Goal: Task Accomplishment & Management: Use online tool/utility

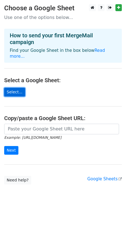
click at [14, 88] on link "Select..." at bounding box center [14, 92] width 21 height 9
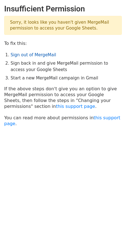
click at [40, 57] on link "Sign out of MergeMail" at bounding box center [33, 54] width 45 height 5
click at [56, 108] on link "this support page" at bounding box center [75, 106] width 39 height 5
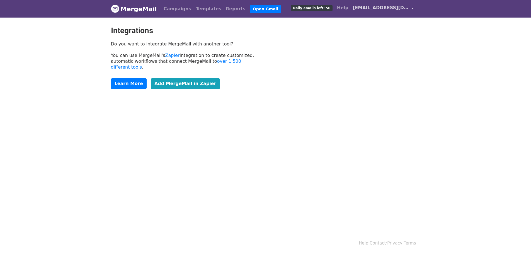
click at [404, 8] on span "[EMAIL_ADDRESS][DOMAIN_NAME]" at bounding box center [381, 7] width 56 height 7
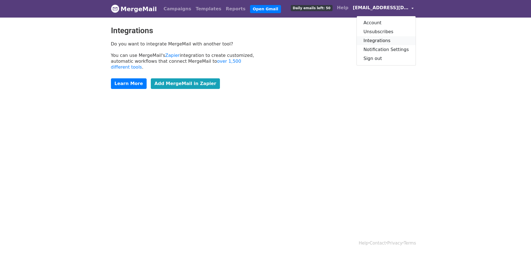
click at [398, 44] on link "Integrations" at bounding box center [386, 40] width 59 height 9
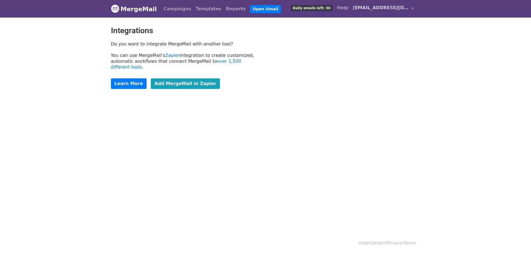
click at [374, 8] on span "[EMAIL_ADDRESS][DOMAIN_NAME]" at bounding box center [381, 7] width 56 height 7
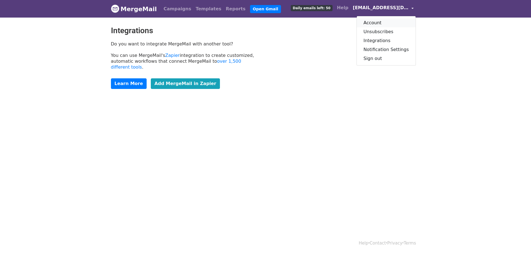
click at [380, 21] on link "Account" at bounding box center [386, 22] width 59 height 9
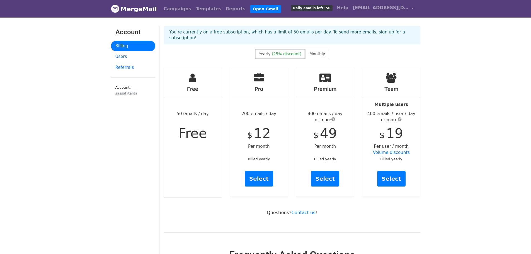
click at [127, 55] on link "Users" at bounding box center [133, 56] width 44 height 11
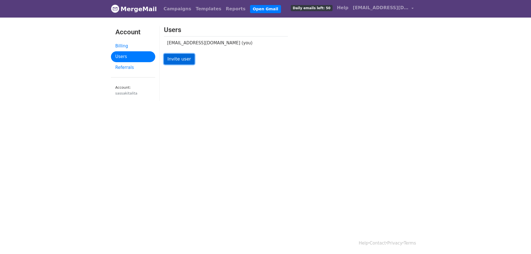
click at [183, 62] on link "Invite user" at bounding box center [179, 59] width 31 height 11
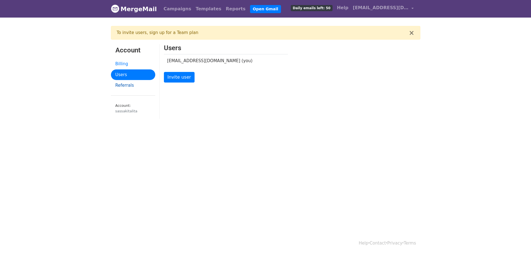
click at [127, 88] on link "Referrals" at bounding box center [133, 85] width 44 height 11
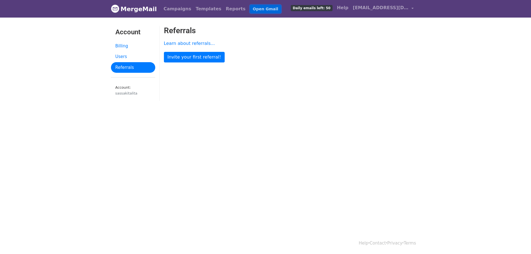
click at [250, 9] on link "Open Gmail" at bounding box center [265, 9] width 31 height 8
click at [404, 8] on span "[EMAIL_ADDRESS][DOMAIN_NAME]" at bounding box center [381, 7] width 56 height 7
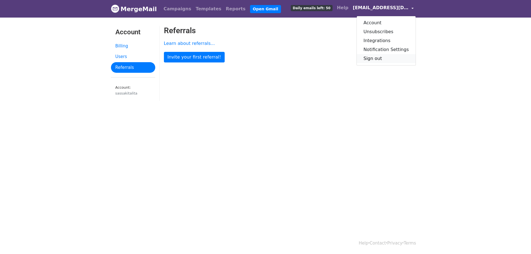
click at [392, 60] on link "Sign out" at bounding box center [386, 58] width 59 height 9
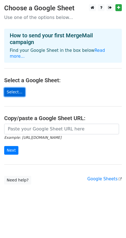
click at [16, 88] on link "Select..." at bounding box center [14, 92] width 21 height 9
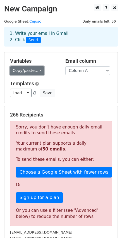
click at [37, 72] on link "Copy/paste..." at bounding box center [27, 70] width 34 height 9
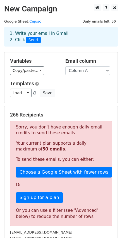
click at [73, 88] on div "Templates Load... No templates saved Save" at bounding box center [61, 89] width 110 height 17
click at [84, 70] on select "Column A" at bounding box center [87, 70] width 45 height 9
click at [86, 89] on div "Load... No templates saved Save" at bounding box center [61, 93] width 110 height 9
click at [22, 93] on link "Load..." at bounding box center [20, 93] width 21 height 9
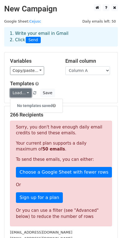
click at [22, 93] on link "Load..." at bounding box center [20, 93] width 21 height 9
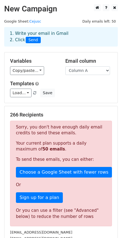
click at [82, 96] on div "Load... No templates saved Save" at bounding box center [61, 93] width 110 height 9
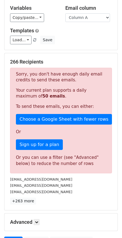
scroll to position [56, 0]
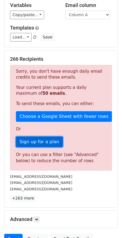
click at [38, 145] on link "Sign up for a plan" at bounding box center [39, 142] width 47 height 11
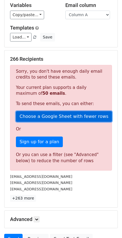
click at [66, 119] on link "Choose a Google Sheet with fewer rows" at bounding box center [64, 116] width 96 height 11
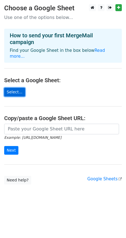
click at [16, 89] on link "Select..." at bounding box center [14, 92] width 21 height 9
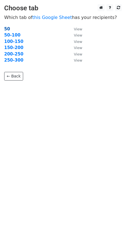
click at [7, 30] on strong "50" at bounding box center [7, 28] width 6 height 5
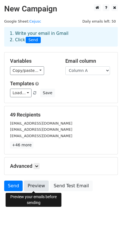
click at [38, 186] on link "Preview" at bounding box center [36, 186] width 25 height 11
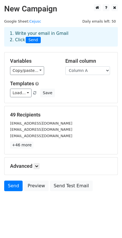
click at [32, 213] on body "New Campaign Daily emails left: 50 Google Sheet: Cejusc 1. Write your email in …" at bounding box center [61, 110] width 122 height 212
click at [37, 167] on icon at bounding box center [36, 165] width 3 height 3
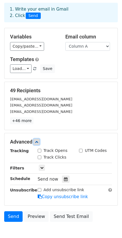
scroll to position [28, 0]
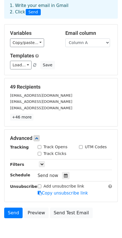
click at [40, 148] on input "Track Opens" at bounding box center [40, 147] width 4 height 4
checkbox input "true"
click at [40, 154] on input "Track Clicks" at bounding box center [40, 154] width 4 height 4
checkbox input "true"
click at [81, 147] on input "UTM Codes" at bounding box center [81, 147] width 4 height 4
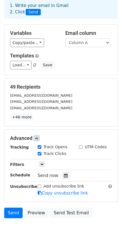
checkbox input "true"
click at [42, 164] on icon at bounding box center [41, 163] width 3 height 3
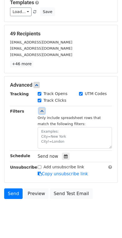
scroll to position [84, 0]
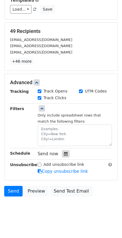
click at [64, 155] on icon at bounding box center [66, 154] width 4 height 4
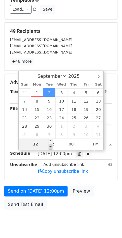
type input "2025-09-02 11:00"
type input "11"
click at [52, 147] on span at bounding box center [50, 147] width 4 height 6
type input "2025-09-02 10:00"
type input "10"
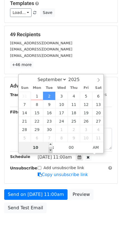
click at [52, 147] on span at bounding box center [50, 150] width 4 height 6
type input "2025-09-02 09:00"
type input "09"
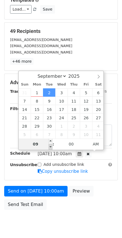
click at [50, 149] on span at bounding box center [50, 147] width 4 height 6
type input "2025-09-02 08:00"
type input "08"
click at [50, 147] on span at bounding box center [50, 147] width 4 height 6
type input "2025-09-02 09:00"
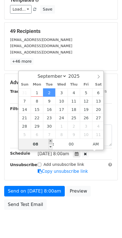
type input "09"
click at [50, 142] on span at bounding box center [50, 142] width 4 height 6
click at [98, 195] on div "Send on Sep 2 at 9:00am Preview Send Test Email" at bounding box center [61, 199] width 122 height 27
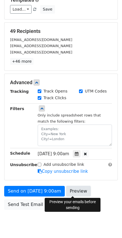
click at [67, 192] on link "Preview" at bounding box center [78, 191] width 25 height 11
click at [72, 195] on link "Preview" at bounding box center [78, 191] width 25 height 11
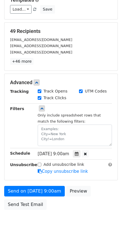
click at [72, 212] on div "Send on Sep 2 at 9:00am Preview Send Test Email" at bounding box center [61, 199] width 122 height 27
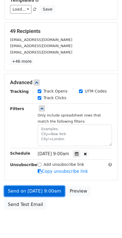
click at [46, 193] on link "Send on Sep 2 at 9:00am" at bounding box center [34, 191] width 60 height 11
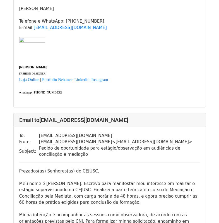
scroll to position [780, 0]
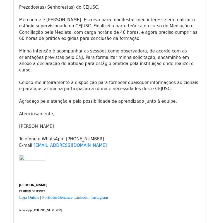
scroll to position [111, 0]
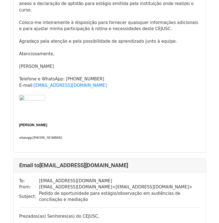
scroll to position [167, 0]
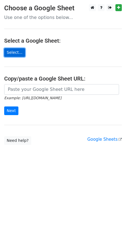
click at [14, 55] on link "Select..." at bounding box center [14, 52] width 21 height 9
click at [16, 53] on link "Select..." at bounding box center [14, 52] width 21 height 9
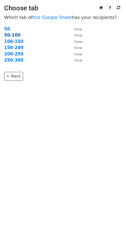
click at [16, 35] on strong "50-100" at bounding box center [12, 35] width 16 height 5
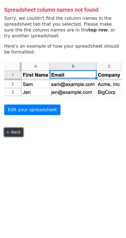
click at [11, 135] on link "← Back" at bounding box center [13, 132] width 19 height 9
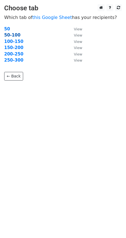
click at [16, 36] on strong "50-100" at bounding box center [12, 35] width 16 height 5
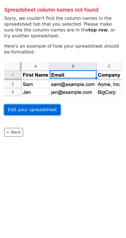
click at [44, 111] on link "Edit your spreadsheet" at bounding box center [32, 110] width 56 height 11
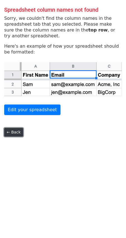
click at [19, 131] on link "← Back" at bounding box center [13, 132] width 19 height 9
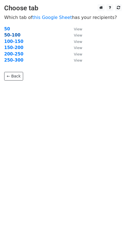
click at [14, 33] on strong "50-100" at bounding box center [12, 35] width 16 height 5
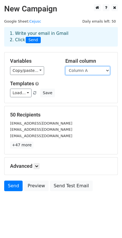
click at [89, 72] on select "Column A" at bounding box center [87, 70] width 45 height 9
click at [88, 90] on div "Load... No templates saved Save" at bounding box center [61, 93] width 110 height 9
click at [35, 167] on link at bounding box center [36, 166] width 6 height 6
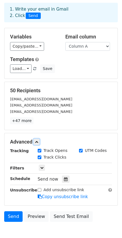
scroll to position [28, 0]
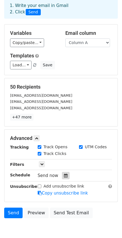
click at [64, 178] on icon at bounding box center [66, 176] width 4 height 4
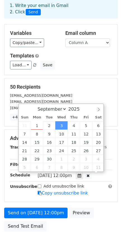
scroll to position [0, 0]
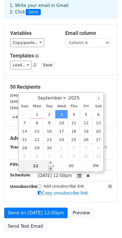
type input "2025-09-03 11:00"
type input "11"
click at [51, 169] on span at bounding box center [50, 169] width 4 height 6
type input "2025-09-03 10:00"
type input "10"
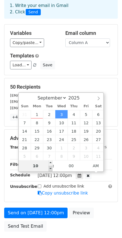
click at [51, 169] on span at bounding box center [50, 169] width 4 height 6
type input "2025-09-03 09:00"
type input "09"
click at [51, 169] on span at bounding box center [50, 169] width 4 height 6
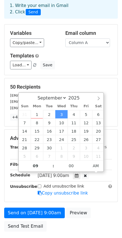
click at [83, 230] on div "Send on Sep 3 at 9:00am Preview Send Test Email" at bounding box center [61, 221] width 122 height 27
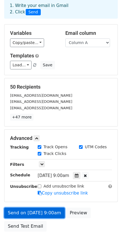
click at [52, 212] on link "Send on Sep 3 at 9:00am" at bounding box center [34, 213] width 60 height 11
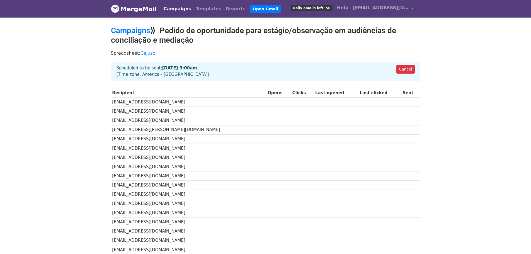
click at [330, 9] on span "Daily emails left: 50" at bounding box center [312, 8] width 42 height 6
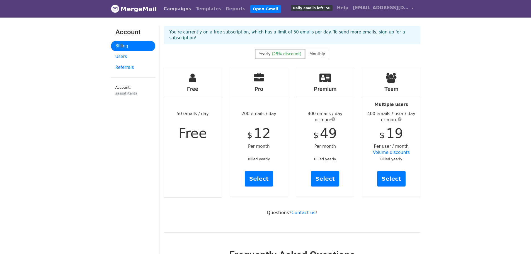
click at [168, 10] on link "Campaigns" at bounding box center [177, 8] width 32 height 11
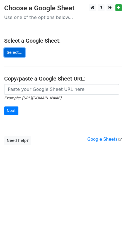
click at [11, 52] on link "Select..." at bounding box center [14, 52] width 21 height 9
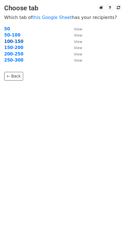
click at [13, 42] on strong "100-150" at bounding box center [13, 41] width 19 height 5
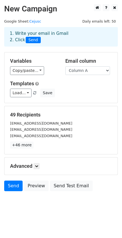
click at [28, 212] on body "New Campaign Daily emails left: 50 Google Sheet: Cejusc 1. Write your email in …" at bounding box center [61, 110] width 122 height 212
click at [38, 167] on icon at bounding box center [36, 165] width 3 height 3
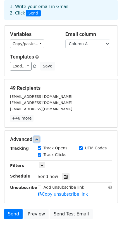
scroll to position [55, 0]
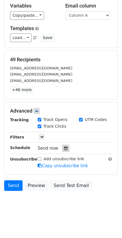
click at [64, 148] on icon at bounding box center [66, 148] width 4 height 4
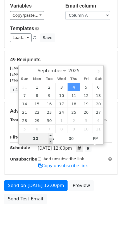
type input "2025-09-04 11:00"
type input "11"
click at [50, 141] on span at bounding box center [50, 142] width 4 height 6
type input "2025-09-04 10:00"
type input "10"
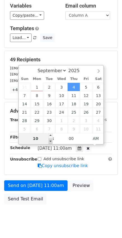
click at [50, 141] on span at bounding box center [50, 142] width 4 height 6
type input "2025-09-04 09:00"
type input "09"
click at [51, 143] on span at bounding box center [50, 142] width 4 height 6
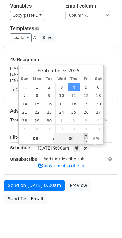
type input "2025-09-04 09:05"
click at [86, 137] on span at bounding box center [86, 136] width 4 height 6
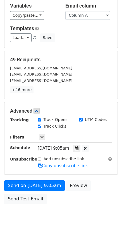
click at [69, 213] on body "New Campaign Daily emails left: 50 Google Sheet: Cejusc 1. Write your email in …" at bounding box center [61, 89] width 122 height 280
click at [65, 149] on span "Thu, Sep 4, 9:05am" at bounding box center [53, 148] width 31 height 5
click at [78, 148] on icon at bounding box center [77, 148] width 4 height 4
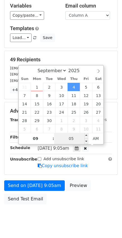
click at [73, 140] on input "05" at bounding box center [71, 138] width 34 height 11
type input "01"
type input "2025-09-04 09:01"
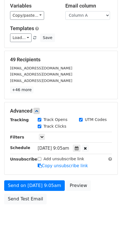
click at [96, 187] on div "Send on Sep 4 at 9:05am Preview Send Test Email" at bounding box center [61, 193] width 122 height 27
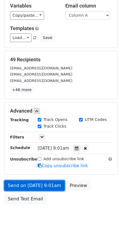
click at [33, 187] on link "Send on Sep 4 at 9:01am" at bounding box center [34, 185] width 60 height 11
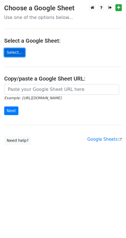
click at [16, 53] on link "Select..." at bounding box center [14, 52] width 21 height 9
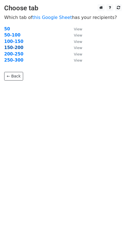
click at [14, 48] on strong "150-200" at bounding box center [13, 47] width 19 height 5
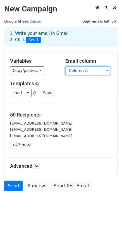
click at [74, 73] on select "Column A" at bounding box center [87, 70] width 45 height 9
click at [66, 96] on div "Load... No templates saved Save" at bounding box center [61, 93] width 110 height 9
click at [85, 210] on body "New Campaign Daily emails left: 50 Google Sheet: Cejusc 1. Write your email in …" at bounding box center [61, 110] width 122 height 212
click at [38, 167] on icon at bounding box center [36, 165] width 3 height 3
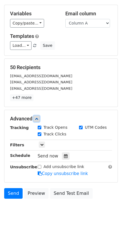
scroll to position [55, 0]
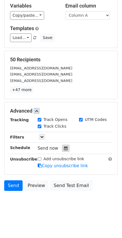
click at [62, 151] on div at bounding box center [66, 148] width 8 height 7
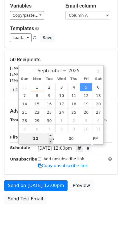
type input "2025-09-05 11:00"
type input "11"
click at [51, 142] on span at bounding box center [50, 142] width 4 height 6
type input "2025-09-05 10:00"
type input "10"
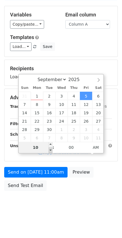
click at [51, 142] on div "10" at bounding box center [36, 147] width 34 height 11
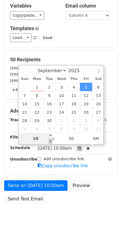
type input "2025-09-05 09:00"
type input "09"
click at [50, 143] on span at bounding box center [50, 142] width 4 height 6
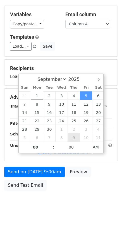
scroll to position [46, 0]
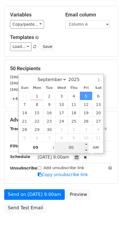
click at [76, 145] on input "00" at bounding box center [71, 147] width 34 height 11
click at [77, 147] on input "00" at bounding box center [71, 147] width 34 height 11
type input "02"
type input "2025-09-05 09:02"
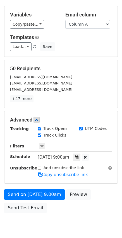
click at [95, 196] on div "Send on Sep 5 at 9:00am Preview Send Test Email" at bounding box center [61, 202] width 122 height 27
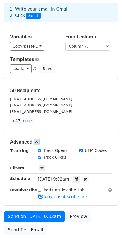
scroll to position [28, 0]
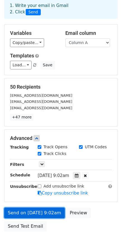
click at [33, 213] on link "Send on Sep 5 at 9:02am" at bounding box center [34, 213] width 60 height 11
click at [45, 214] on link "Send on Sep 5 at 9:02am" at bounding box center [34, 213] width 60 height 11
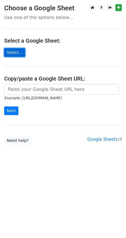
click at [14, 55] on link "Select..." at bounding box center [14, 52] width 21 height 9
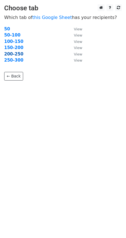
click at [14, 53] on strong "200-250" at bounding box center [13, 54] width 19 height 5
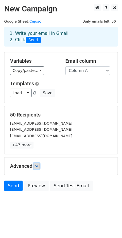
click at [37, 166] on icon at bounding box center [36, 165] width 3 height 3
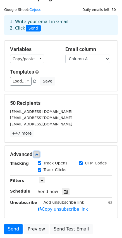
scroll to position [55, 0]
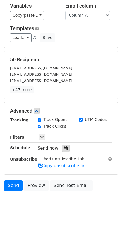
click at [64, 150] on icon at bounding box center [66, 148] width 4 height 4
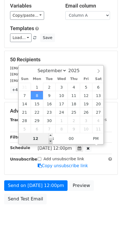
type input "2025-09-08 11:00"
type input "11"
click at [50, 142] on span at bounding box center [50, 142] width 4 height 6
type input "2025-09-08 10:00"
type input "10"
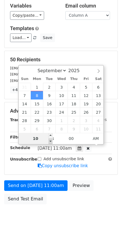
click at [50, 142] on div "10 : 00 AM" at bounding box center [61, 138] width 85 height 11
type input "2025-09-08 09:00"
type input "09"
click at [52, 142] on span at bounding box center [50, 142] width 4 height 6
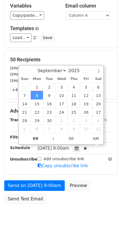
click at [92, 200] on div "Send on Sep 8 at 9:00am Preview Send Test Email" at bounding box center [61, 193] width 122 height 27
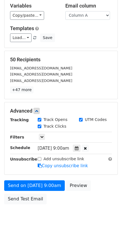
click at [98, 204] on div "Send on Sep 8 at 9:00am Preview Send Test Email" at bounding box center [61, 193] width 122 height 27
click at [66, 215] on body "New Campaign Daily emails left: 50 Google Sheet: Cejusc 1. Write your email in …" at bounding box center [61, 89] width 122 height 280
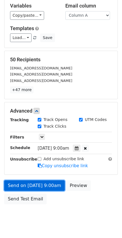
click at [50, 183] on link "Send on Sep 8 at 9:00am" at bounding box center [34, 185] width 60 height 11
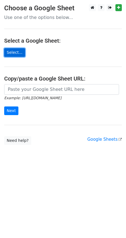
click at [14, 53] on link "Select..." at bounding box center [14, 52] width 21 height 9
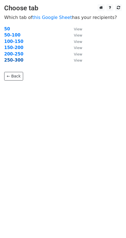
click at [18, 60] on strong "250-300" at bounding box center [13, 60] width 19 height 5
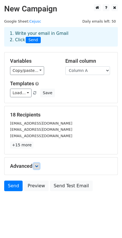
click at [37, 167] on icon at bounding box center [36, 165] width 3 height 3
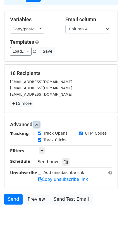
scroll to position [55, 0]
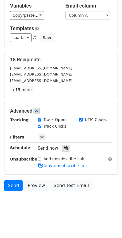
click at [64, 149] on icon at bounding box center [66, 148] width 4 height 4
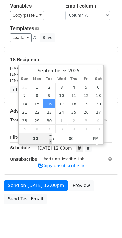
type input "[DATE] 11:00"
type input "11"
click at [50, 140] on span at bounding box center [50, 142] width 4 height 6
type input "[DATE] 10:00"
type input "10"
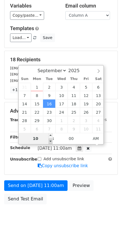
click at [50, 140] on div "September October November [DATE] Sun Mon Tue Wed Thu Fri Sat 31 1 2 3 4 5 6 7 …" at bounding box center [61, 105] width 86 height 80
click at [50, 150] on span "Tue, Sep 16, 10:00am" at bounding box center [55, 148] width 34 height 5
type input "2025-09-16 09:00"
type input "09"
click at [50, 143] on span at bounding box center [50, 142] width 4 height 6
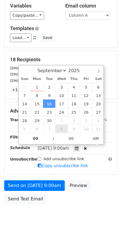
scroll to position [46, 0]
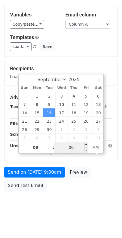
click at [76, 148] on input "00" at bounding box center [71, 147] width 34 height 11
click at [77, 148] on input "00" at bounding box center [71, 147] width 34 height 11
type input "01"
type input "2025-09-16 09:01"
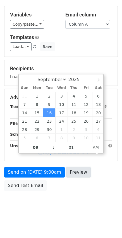
click at [85, 178] on link "Preview" at bounding box center [78, 172] width 25 height 11
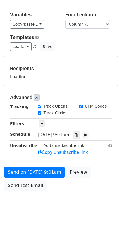
click at [106, 188] on form "Variables Copy/paste... {{Column A}} Email column Column A Templates Load... No…" at bounding box center [60, 100] width 113 height 188
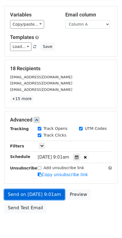
click at [50, 195] on link "Send on Sep 16 at 9:01am" at bounding box center [34, 194] width 60 height 11
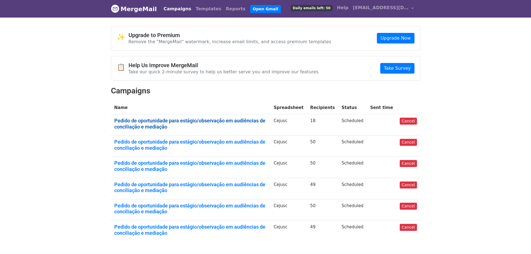
click at [223, 120] on link "Pedido de oportunidade para estágio/observação em audiências de conciliação e m…" at bounding box center [190, 124] width 153 height 12
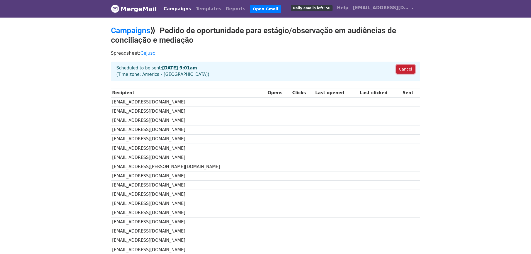
click at [403, 69] on link "Cancel" at bounding box center [405, 69] width 18 height 9
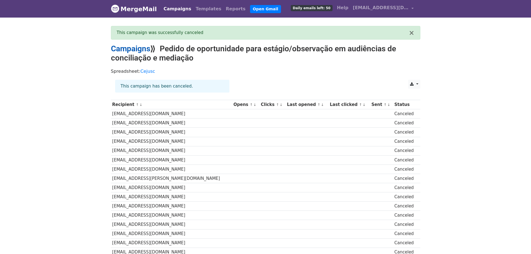
click at [142, 47] on link "Campaigns" at bounding box center [130, 48] width 39 height 9
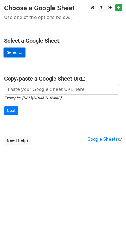
click at [16, 52] on link "Select..." at bounding box center [14, 52] width 21 height 9
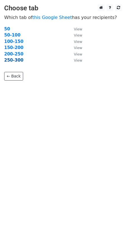
click at [17, 62] on strong "250-300" at bounding box center [13, 60] width 19 height 5
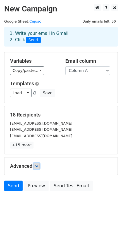
click at [38, 166] on icon at bounding box center [36, 165] width 3 height 3
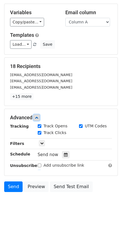
scroll to position [53, 0]
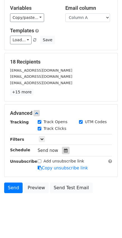
click at [64, 151] on icon at bounding box center [66, 151] width 4 height 4
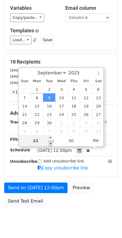
type input "2025-09-09 11:00"
type input "11"
click at [49, 143] on span at bounding box center [50, 144] width 4 height 6
type input "2025-09-09 10:00"
type input "10"
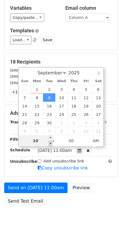
click at [49, 143] on div "10" at bounding box center [36, 140] width 34 height 11
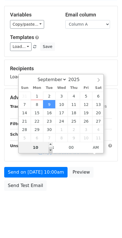
type input "2025-09-09 09:00"
type input "09"
click at [50, 149] on body "New Campaign Daily emails left: 50 Google Sheet: Cejusc 1. Write your email in …" at bounding box center [61, 87] width 122 height 258
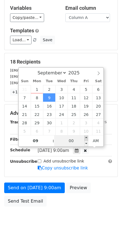
type input "2025-09-09 09:05"
type input "05"
click at [86, 139] on span at bounding box center [86, 138] width 4 height 6
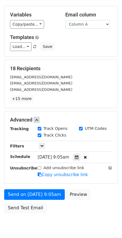
click at [101, 175] on form "Variables Copy/paste... {{Column A}} Email column Column A Templates Load... No…" at bounding box center [60, 111] width 113 height 210
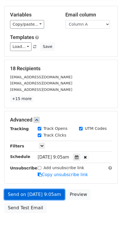
click at [46, 195] on link "Send on Sep 9 at 9:05am" at bounding box center [34, 194] width 60 height 11
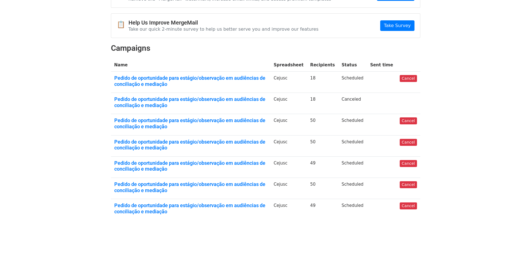
scroll to position [56, 0]
